Goal: Information Seeking & Learning: Learn about a topic

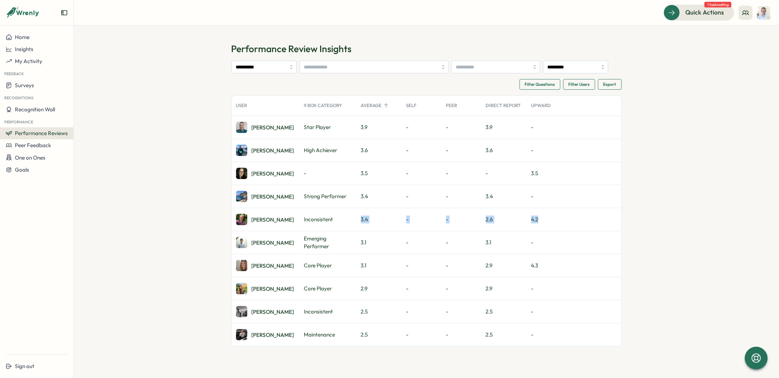
drag, startPoint x: 361, startPoint y: 219, endPoint x: 558, endPoint y: 220, distance: 196.7
click at [250, 130] on div "Marco Inconsistent 3.4 - - 2.6 4.2" at bounding box center [427, 219] width 390 height 23
click at [250, 130] on div "4.2" at bounding box center [547, 219] width 40 height 23
drag, startPoint x: 550, startPoint y: 219, endPoint x: 303, endPoint y: 223, distance: 247.5
click at [250, 130] on div "Marco Inconsistent 3.4 - - 2.6 4.2" at bounding box center [427, 219] width 390 height 23
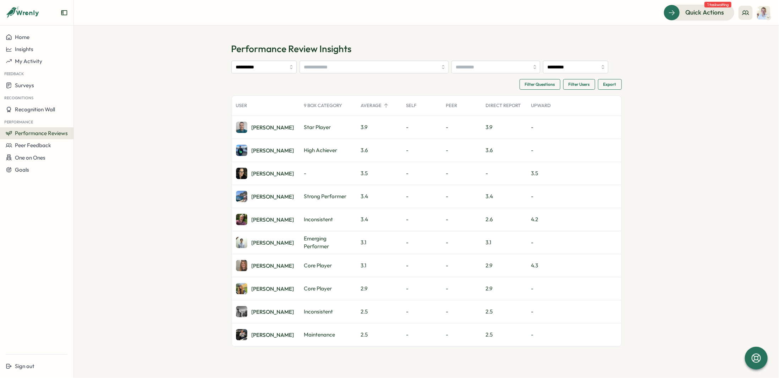
click at [250, 130] on div "Strong Performer" at bounding box center [328, 196] width 57 height 23
drag, startPoint x: 310, startPoint y: 196, endPoint x: 552, endPoint y: 193, distance: 241.8
click at [250, 130] on div "Adam U. Strong Performer 3.4 - - 3.4 -" at bounding box center [427, 196] width 390 height 23
click at [250, 130] on div "-" at bounding box center [547, 196] width 40 height 23
click at [250, 69] on input "**********" at bounding box center [263, 67] width 65 height 13
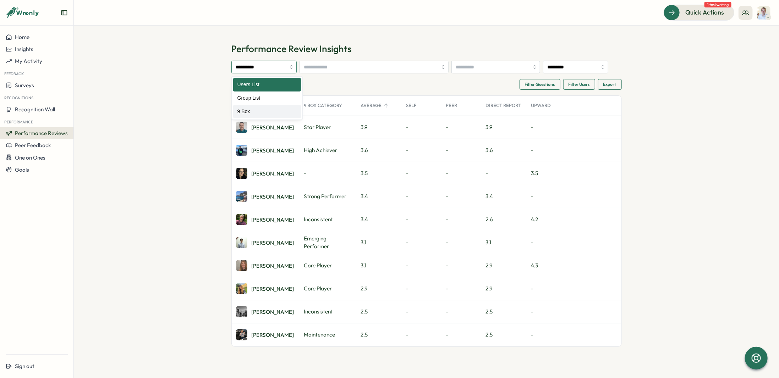
type input "*****"
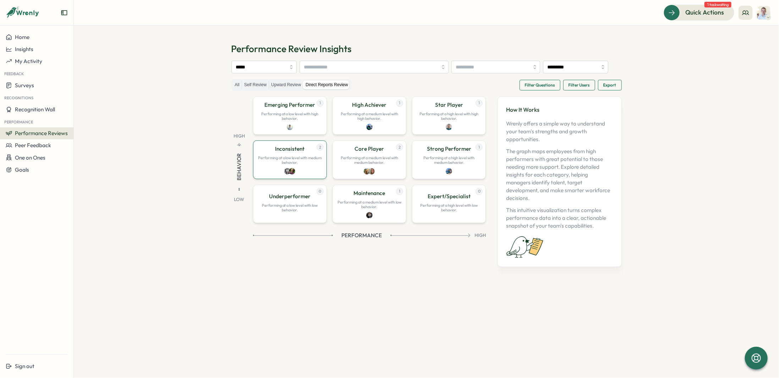
click at [250, 130] on div "2 Inconsistent Performing at a low level with medium behavior." at bounding box center [290, 160] width 74 height 38
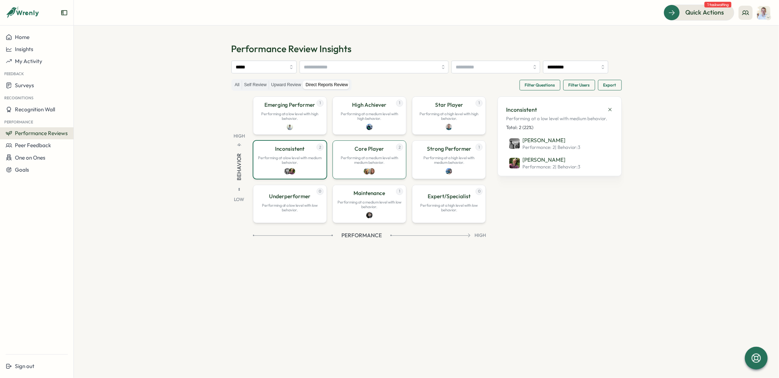
click at [250, 130] on div "2 Core Player Performing at a medium level with medium behavior." at bounding box center [370, 160] width 74 height 38
click at [250, 126] on div "1 Star Player Performing at a high level with high behavior." at bounding box center [449, 116] width 74 height 38
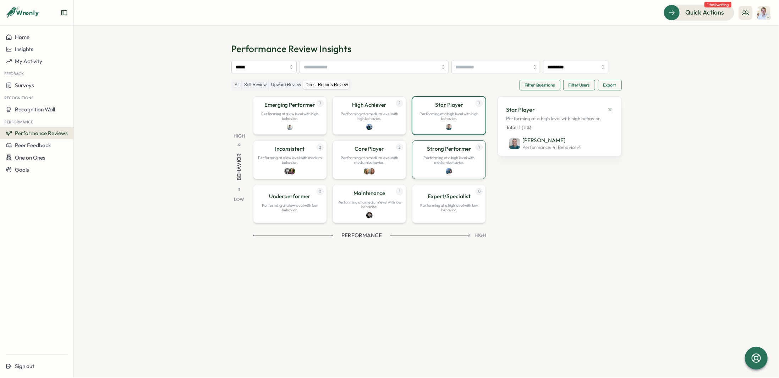
click at [250, 130] on div "1 Strong Performer Performing at a high level with medium behavior." at bounding box center [449, 160] width 74 height 38
click at [250, 122] on div "1 Emerging Performer Performing at a low level with high behavior." at bounding box center [290, 116] width 74 height 38
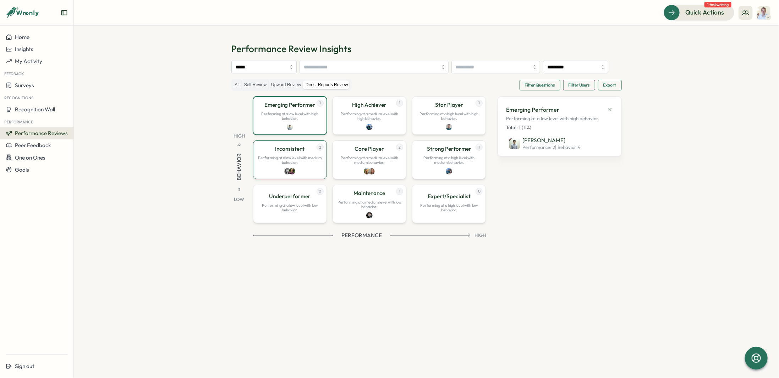
click at [250, 130] on div "2 Inconsistent Performing at a low level with medium behavior." at bounding box center [290, 160] width 74 height 38
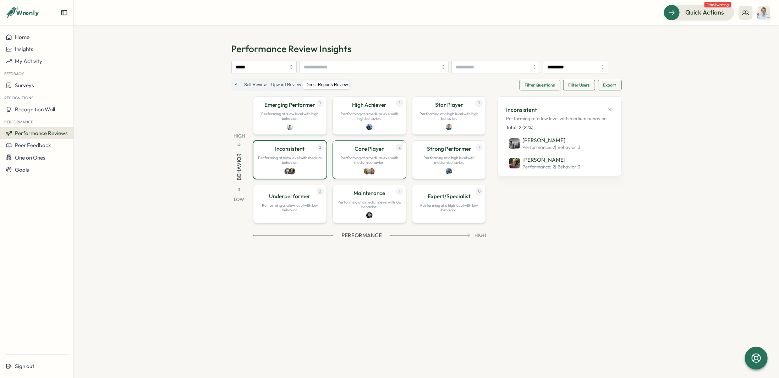
click at [250, 130] on div "2 Core Player Performing at a medium level with medium behavior." at bounding box center [370, 160] width 74 height 38
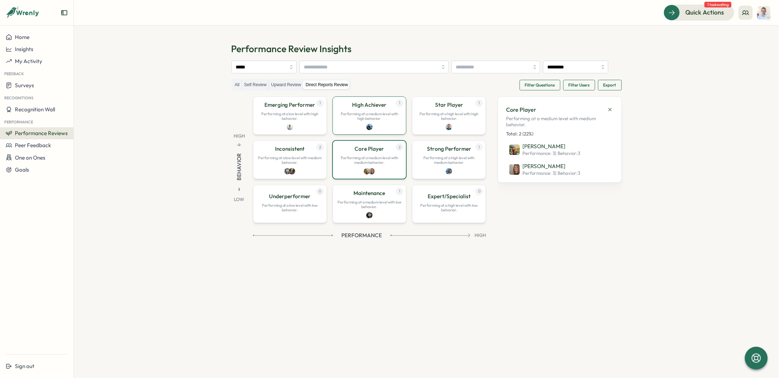
click at [250, 125] on div "1 High Achiever Performing at a medium level with high behavior." at bounding box center [370, 116] width 74 height 38
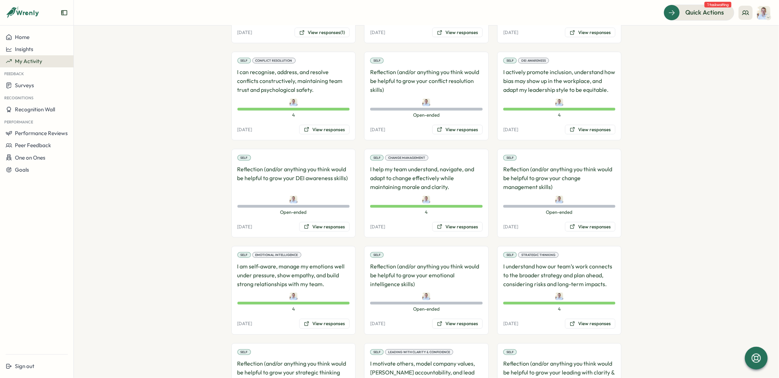
scroll to position [391, 0]
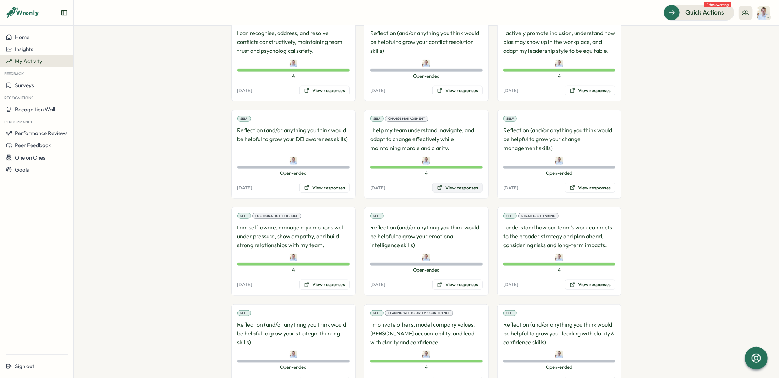
click at [458, 185] on button "View responses" at bounding box center [457, 188] width 50 height 10
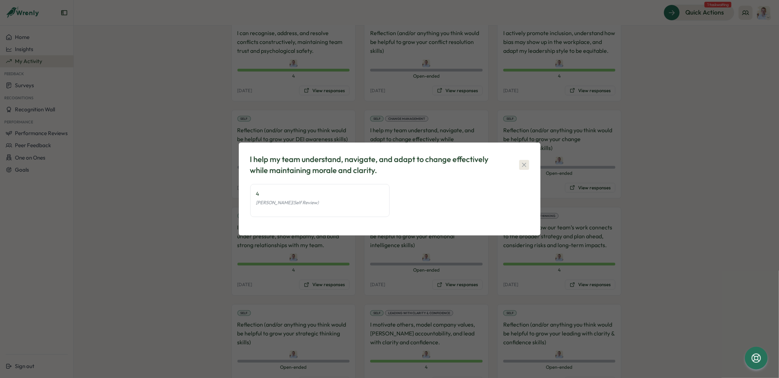
click at [527, 168] on icon "button" at bounding box center [524, 165] width 7 height 7
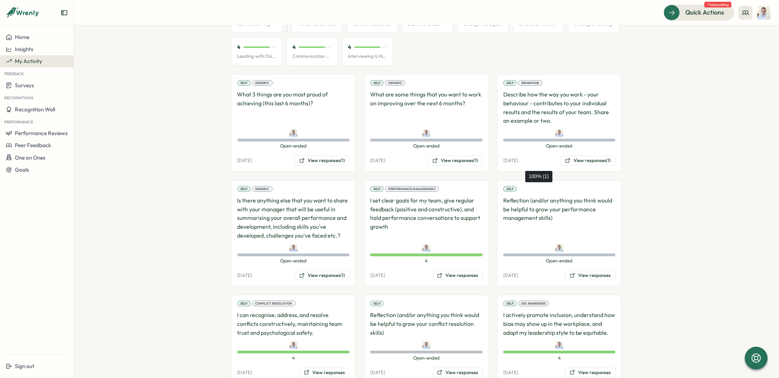
scroll to position [0, 0]
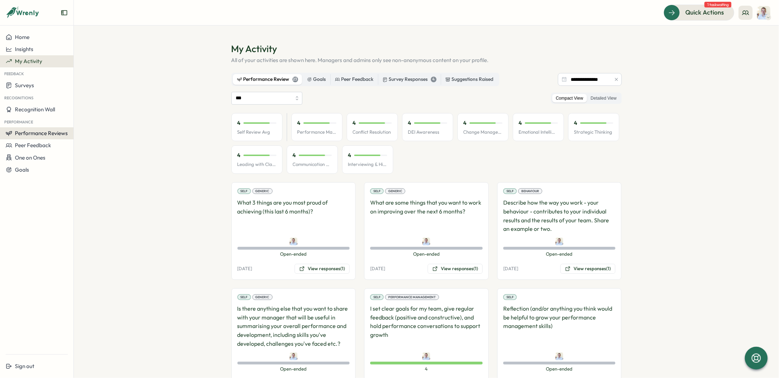
click at [38, 131] on span "Performance Reviews" at bounding box center [41, 133] width 53 height 7
click at [94, 128] on div "Reviews" at bounding box center [85, 127] width 20 height 8
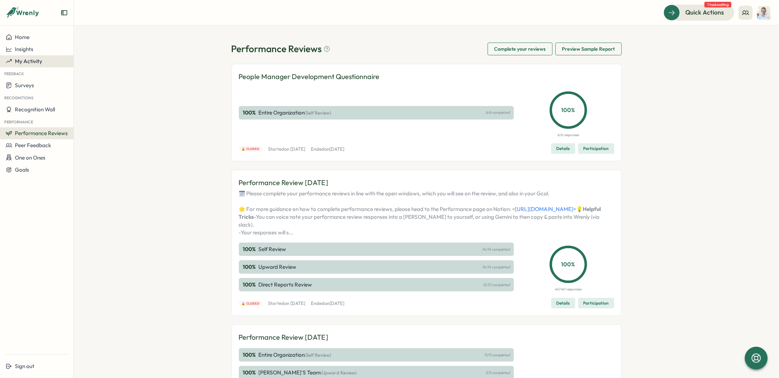
click at [30, 65] on button "My Activity" at bounding box center [36, 61] width 73 height 12
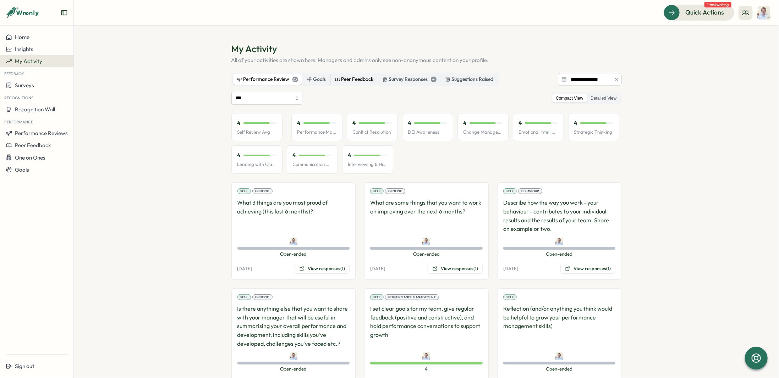
click at [357, 81] on div "Peer Feedback" at bounding box center [354, 80] width 39 height 8
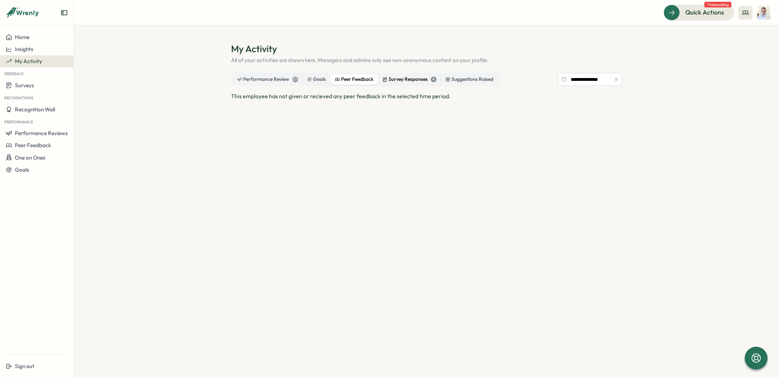
click at [411, 81] on div "Survey Responses 4" at bounding box center [410, 80] width 54 height 8
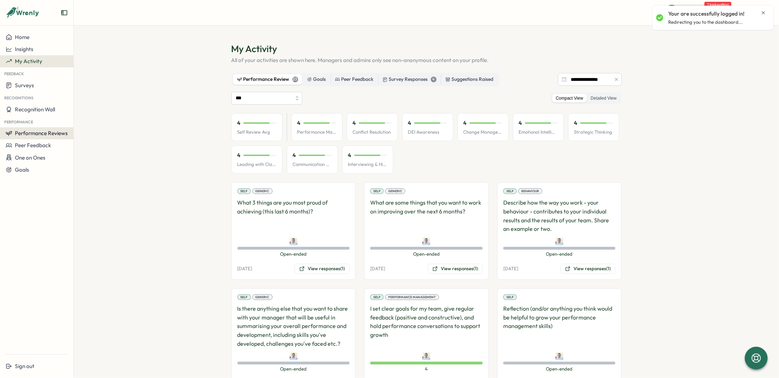
click at [45, 132] on span "Performance Reviews" at bounding box center [41, 133] width 53 height 7
click at [89, 140] on div "Insights" at bounding box center [85, 140] width 20 height 8
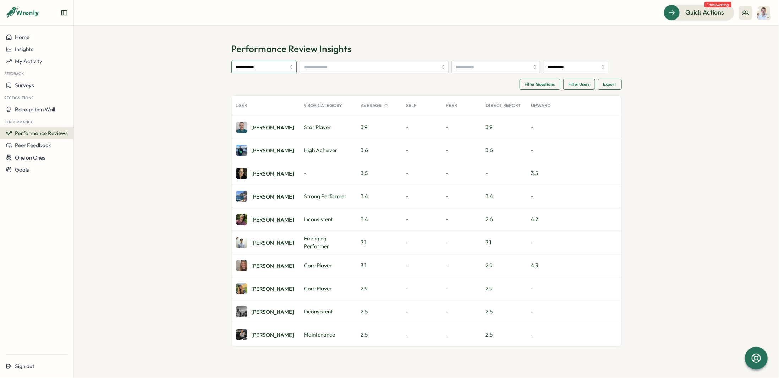
click at [273, 70] on input "**********" at bounding box center [263, 67] width 65 height 13
type input "*****"
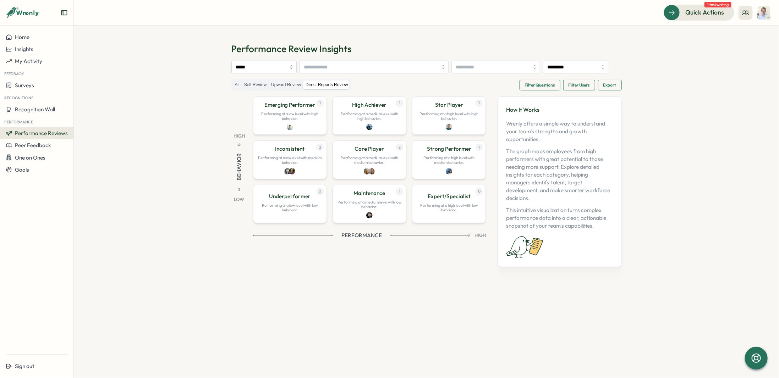
click at [535, 87] on span "Filter Questions" at bounding box center [540, 85] width 30 height 10
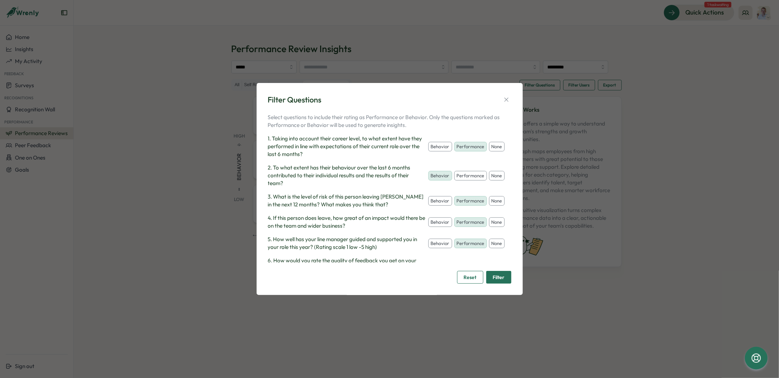
click at [497, 202] on button "none" at bounding box center [497, 201] width 16 height 10
click at [492, 219] on button "none" at bounding box center [497, 223] width 16 height 10
click at [493, 245] on button "none" at bounding box center [497, 244] width 16 height 10
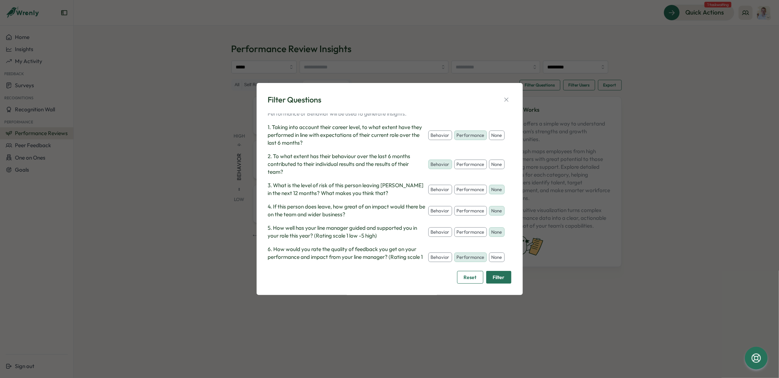
scroll to position [17, 0]
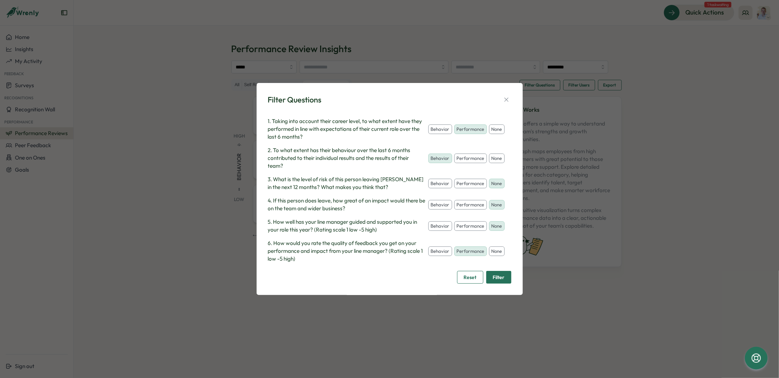
click at [494, 251] on button "none" at bounding box center [497, 252] width 16 height 10
click at [498, 281] on span "Filter" at bounding box center [499, 278] width 12 height 12
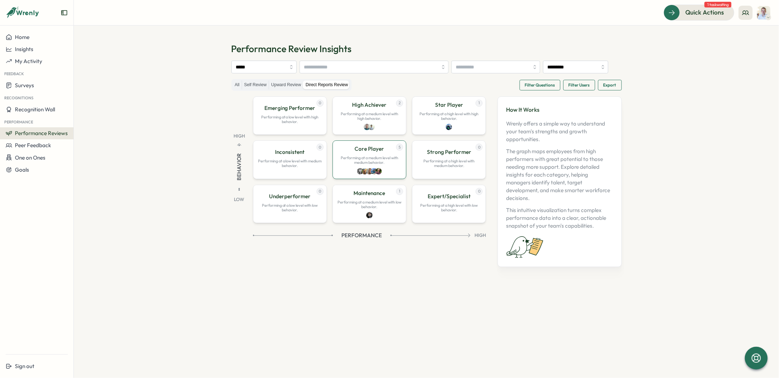
click at [389, 170] on div "5 Core Player Performing at a medium level with medium behavior." at bounding box center [370, 160] width 74 height 38
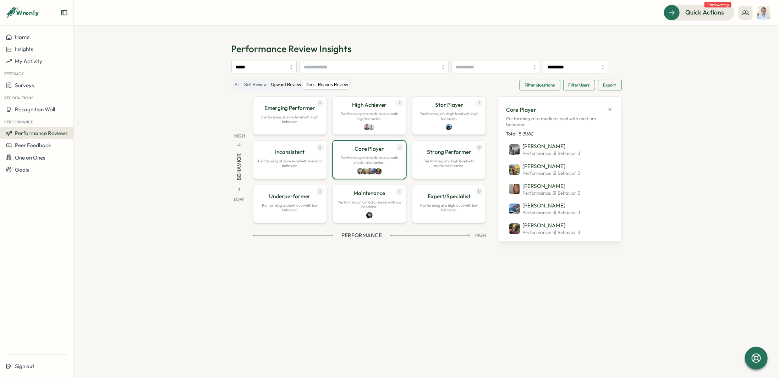
click at [283, 87] on label "Upward Review" at bounding box center [286, 85] width 34 height 9
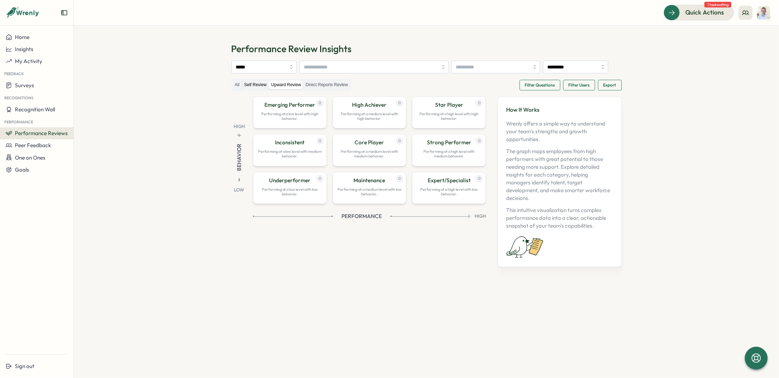
click at [255, 85] on label "Self Review" at bounding box center [255, 85] width 27 height 9
click at [321, 86] on label "Direct Reports Review" at bounding box center [327, 85] width 47 height 9
